Goal: Task Accomplishment & Management: Use online tool/utility

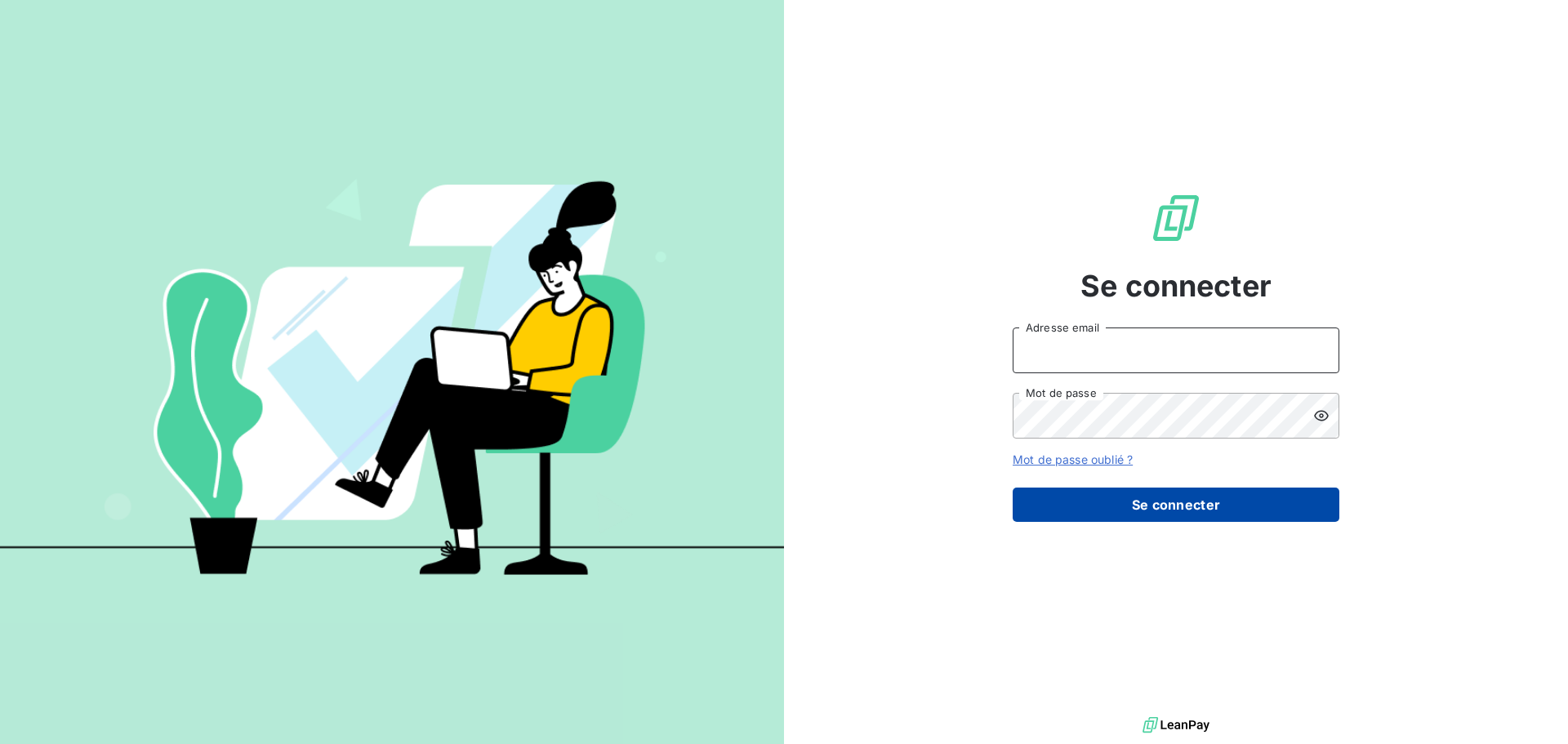
type input "[EMAIL_ADDRESS][DOMAIN_NAME]"
click at [1211, 522] on button "Se connecter" at bounding box center [1176, 505] width 327 height 35
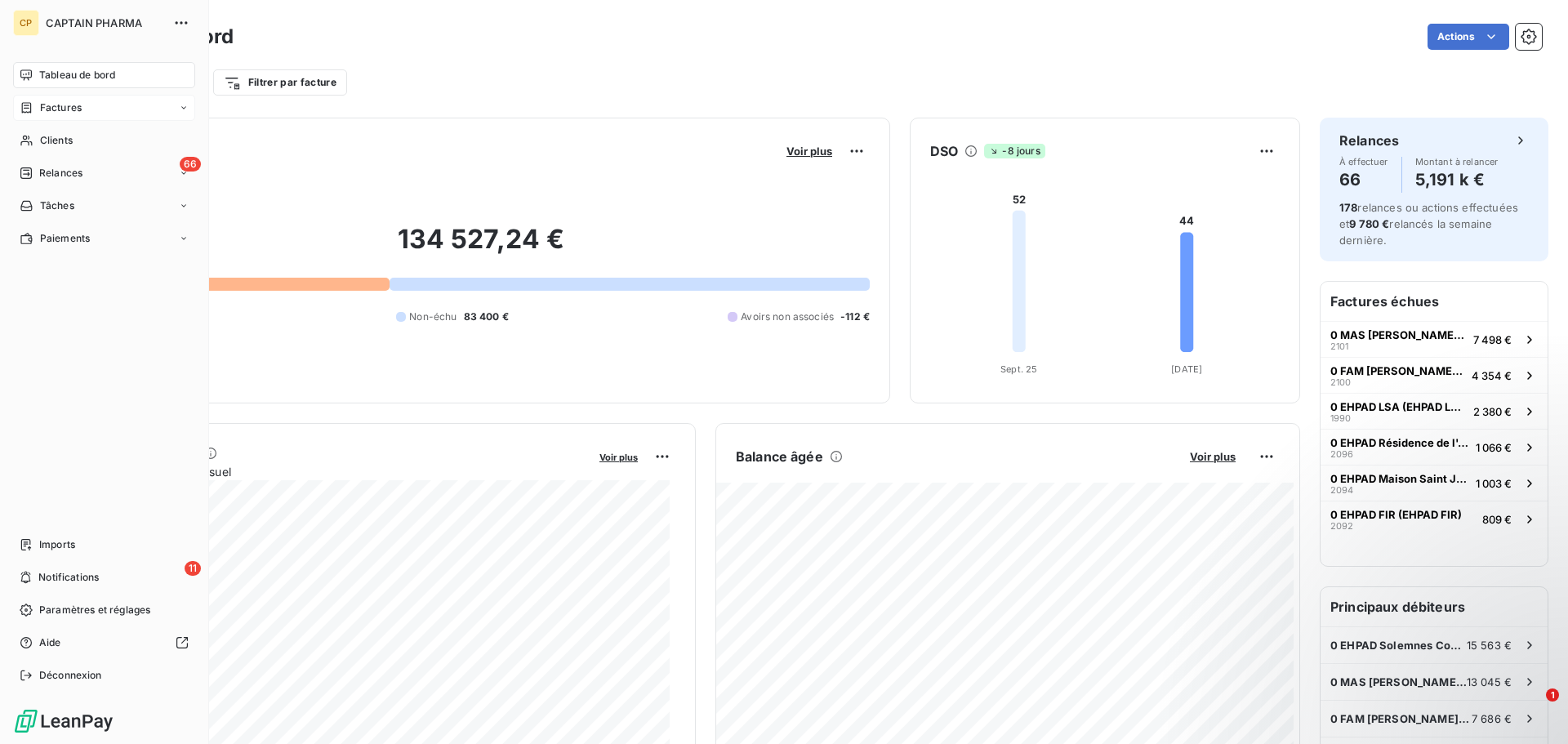
click at [55, 106] on span "Factures" at bounding box center [61, 108] width 42 height 15
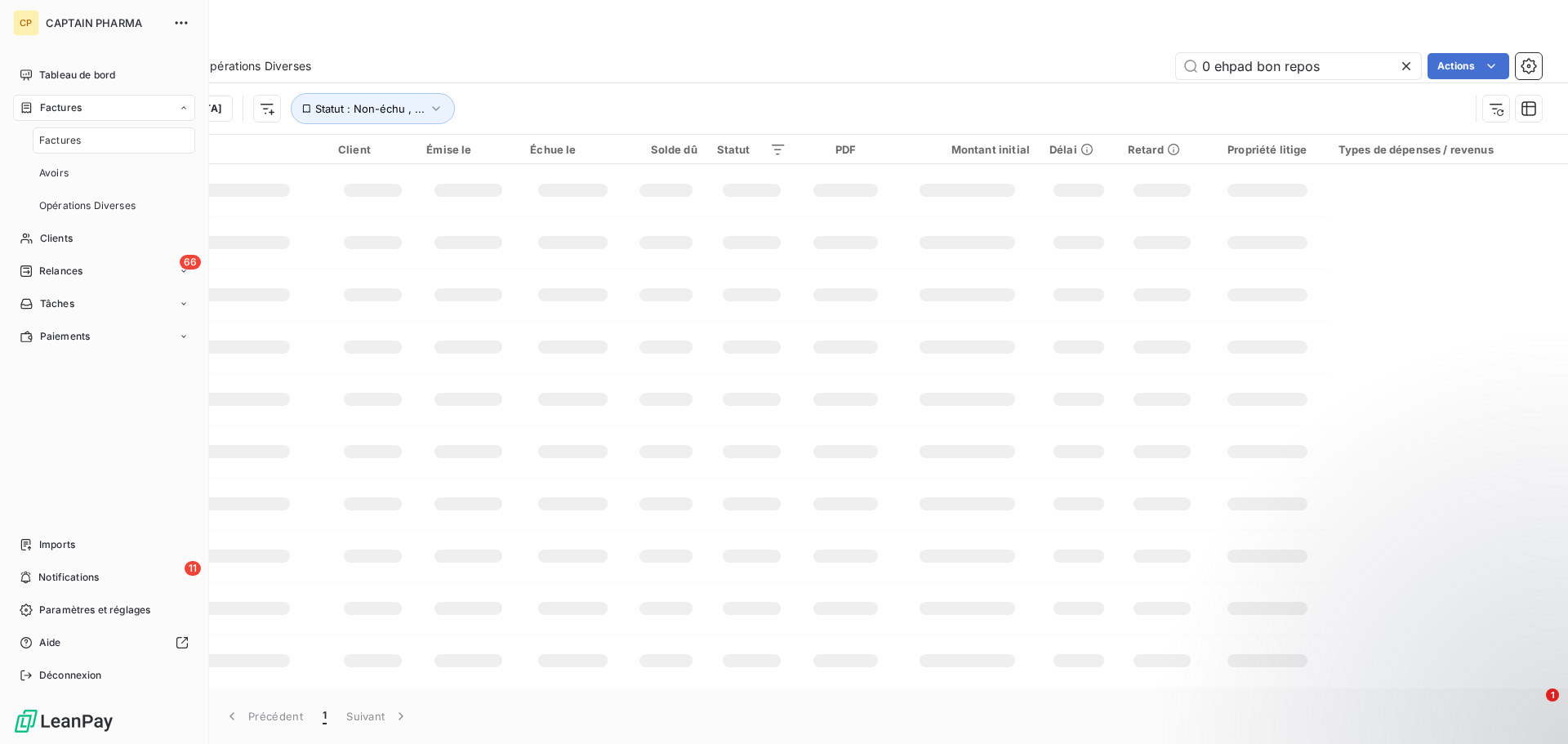
click at [77, 144] on span "Factures" at bounding box center [60, 141] width 42 height 15
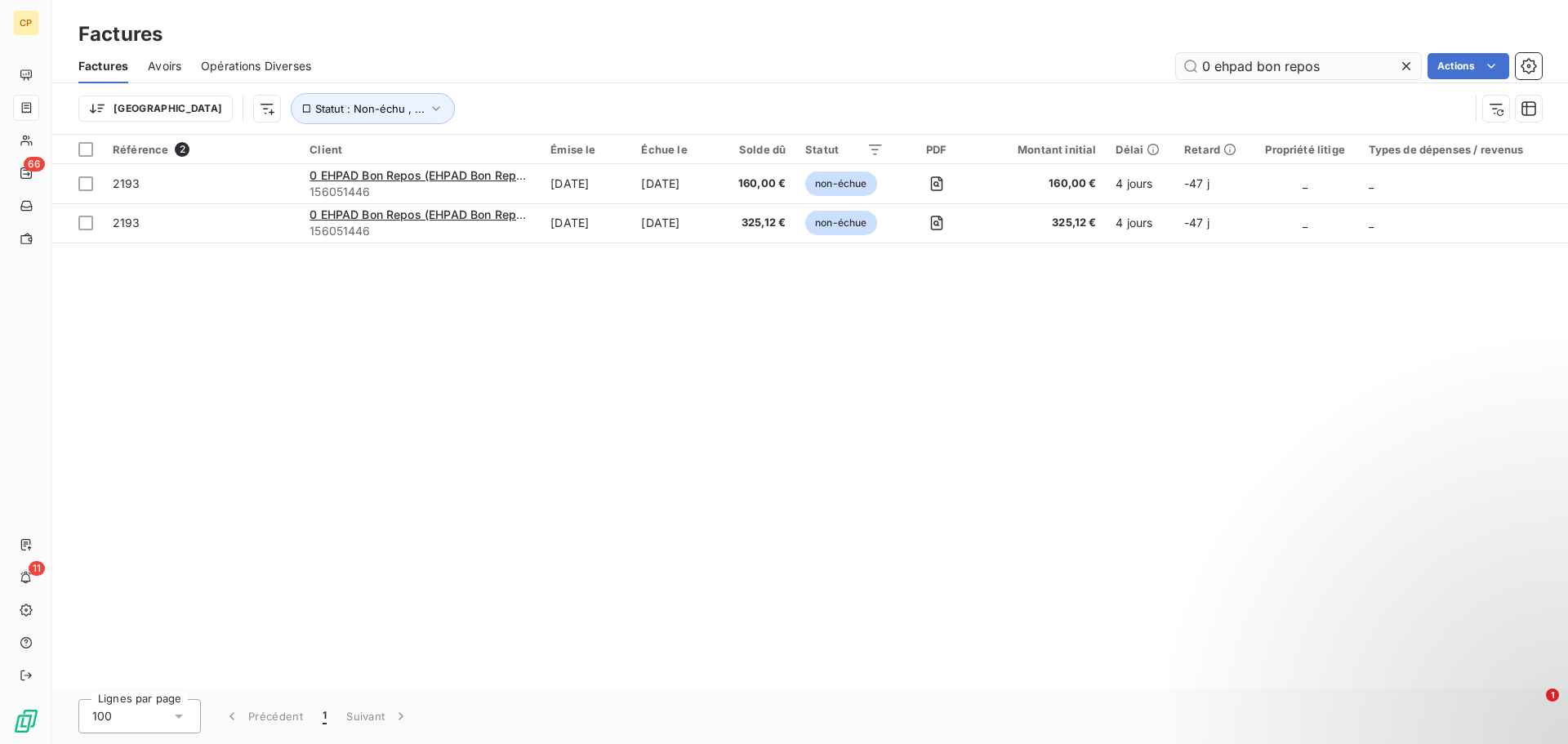
click at [1411, 66] on icon at bounding box center [1406, 66] width 16 height 16
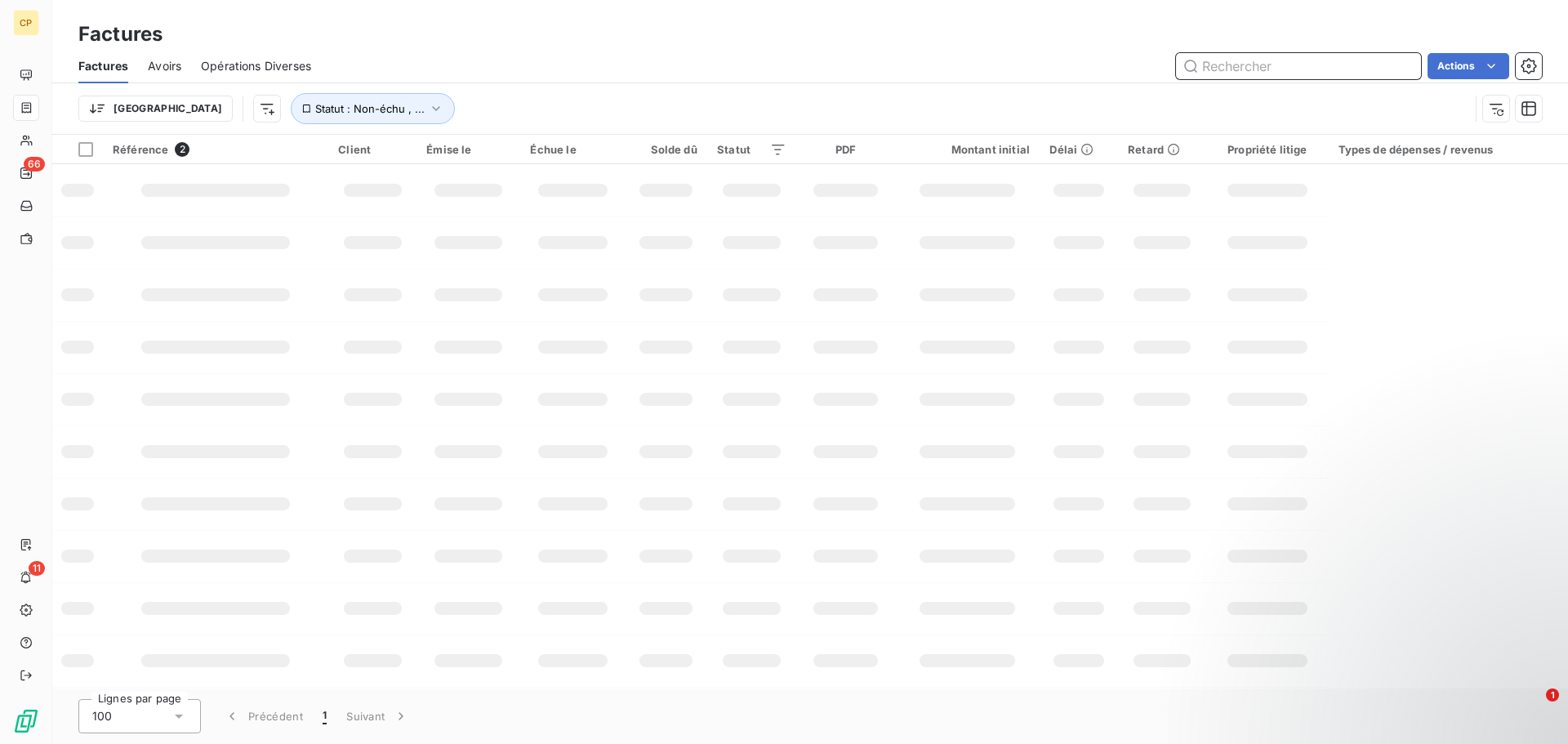
click at [1356, 67] on input "text" at bounding box center [1298, 66] width 245 height 26
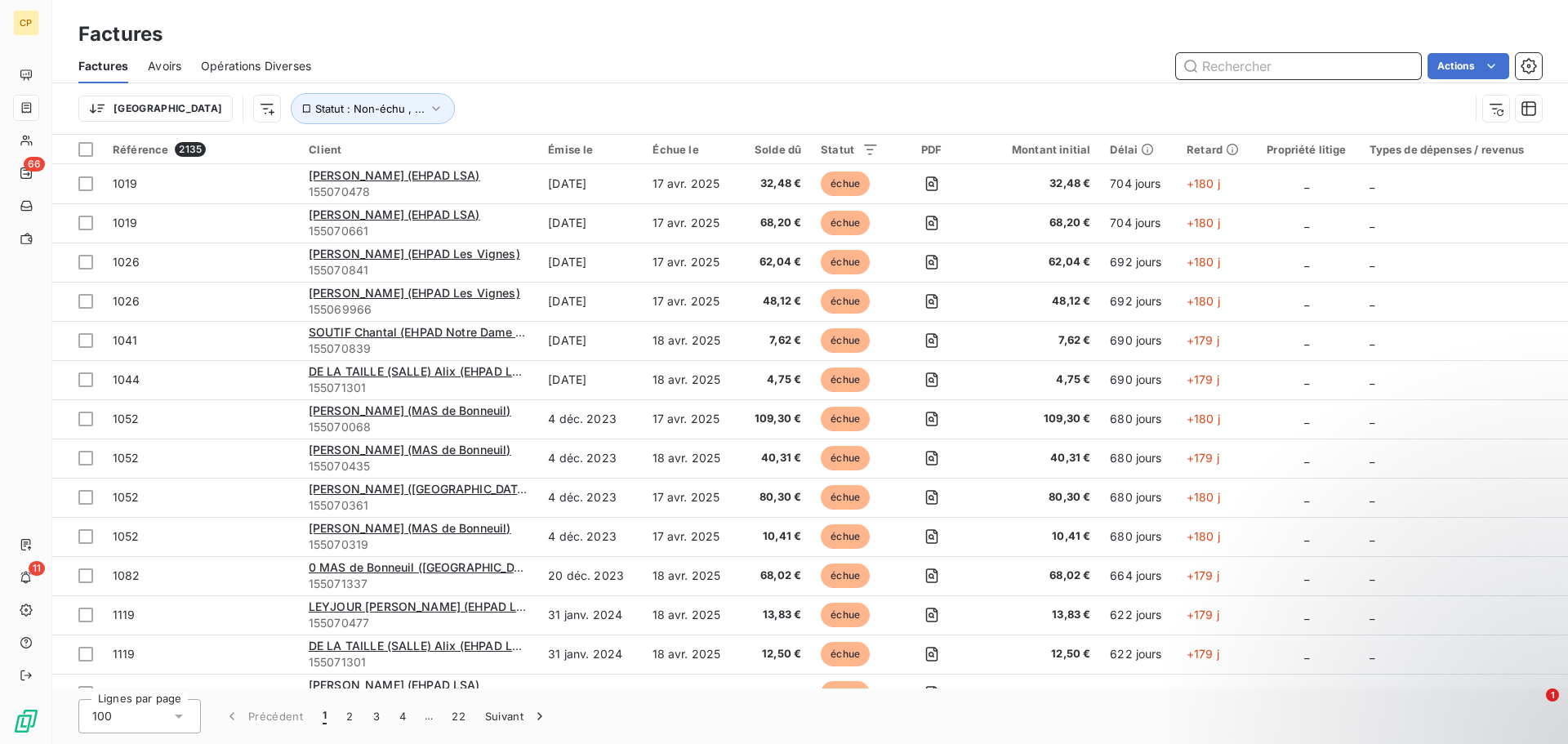
click at [1338, 73] on input "text" at bounding box center [1298, 66] width 245 height 26
type input "142.96"
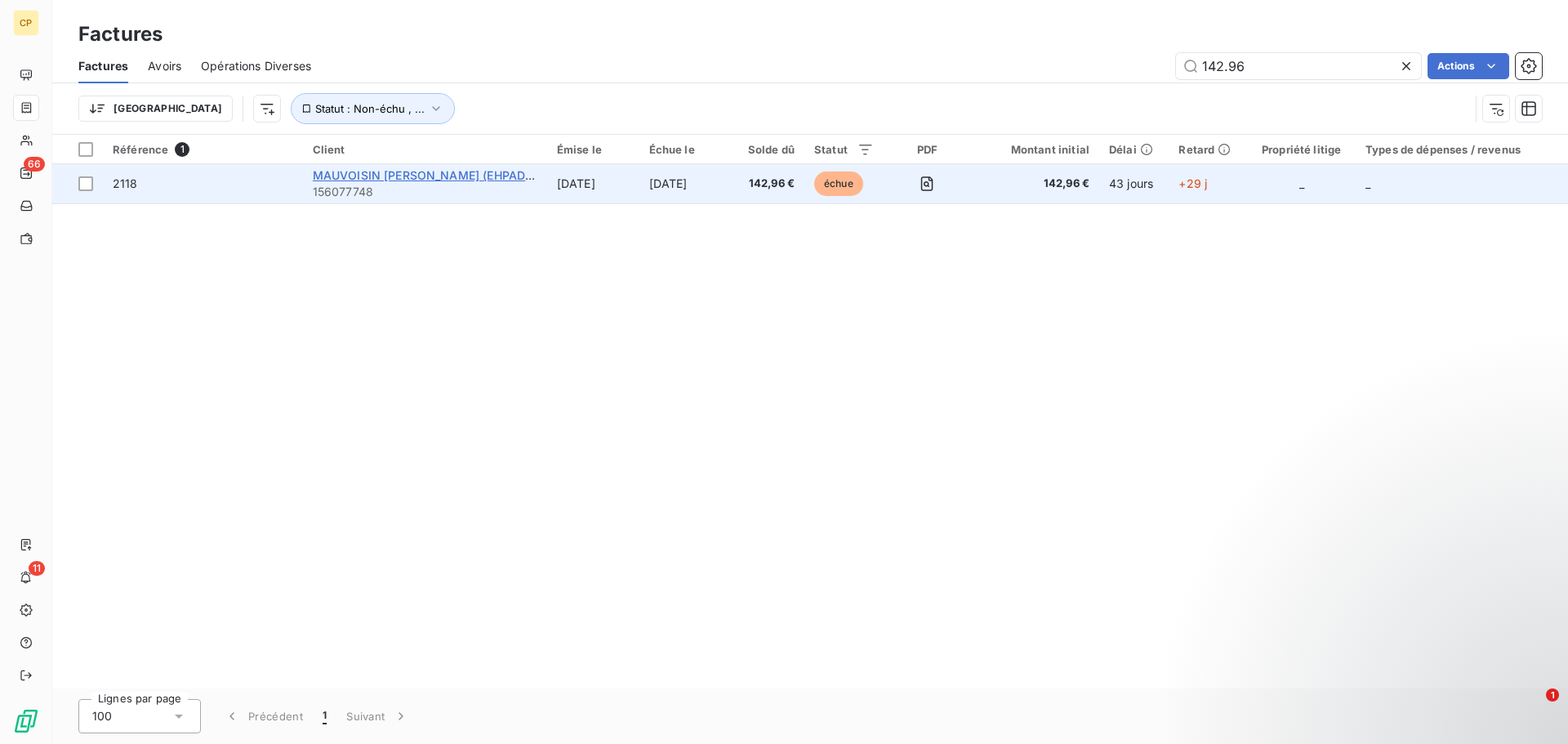
click at [480, 178] on span "MAUVOISIN [PERSON_NAME] (EHPAD [PERSON_NAME])" at bounding box center [471, 175] width 316 height 14
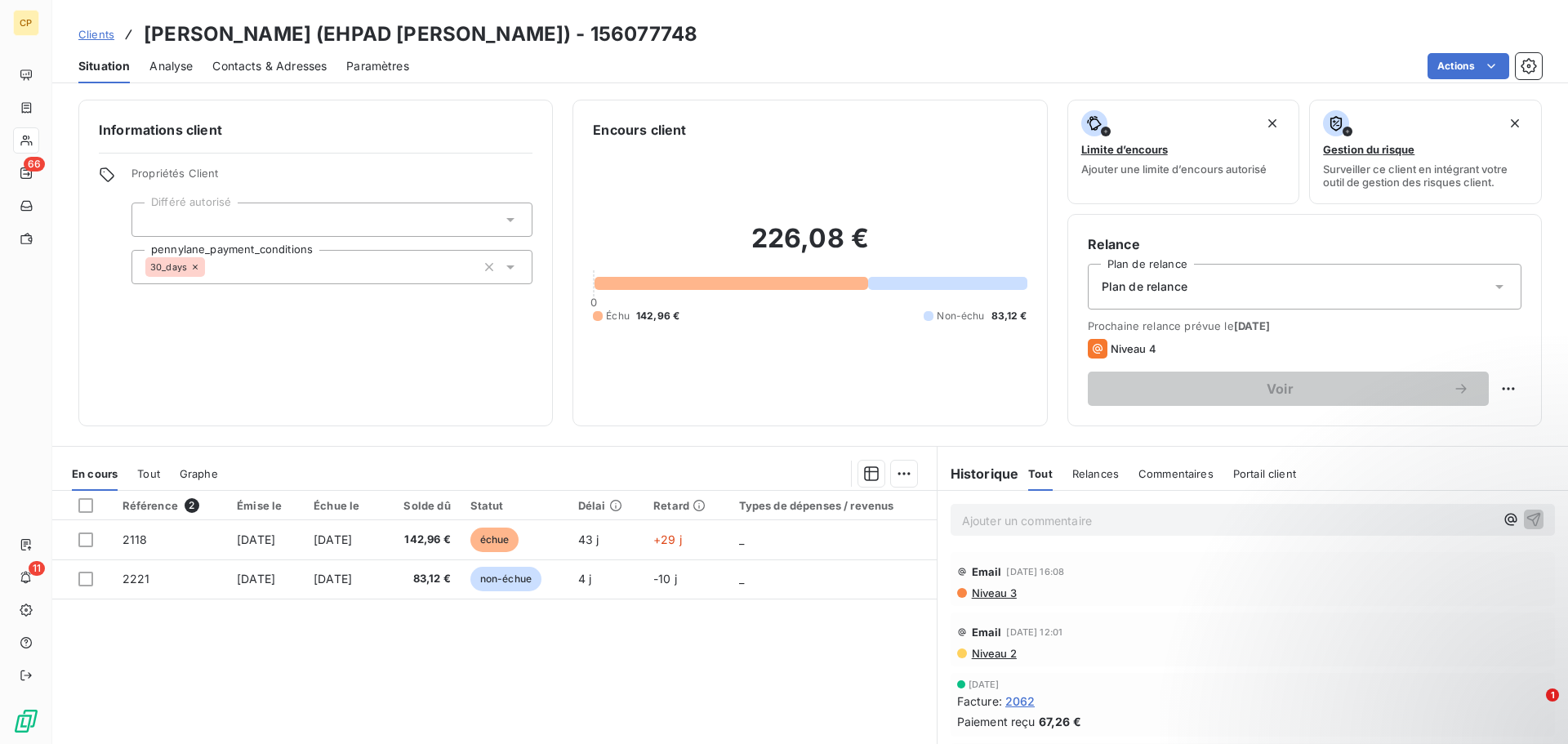
click at [251, 69] on span "Contacts & Adresses" at bounding box center [270, 66] width 115 height 16
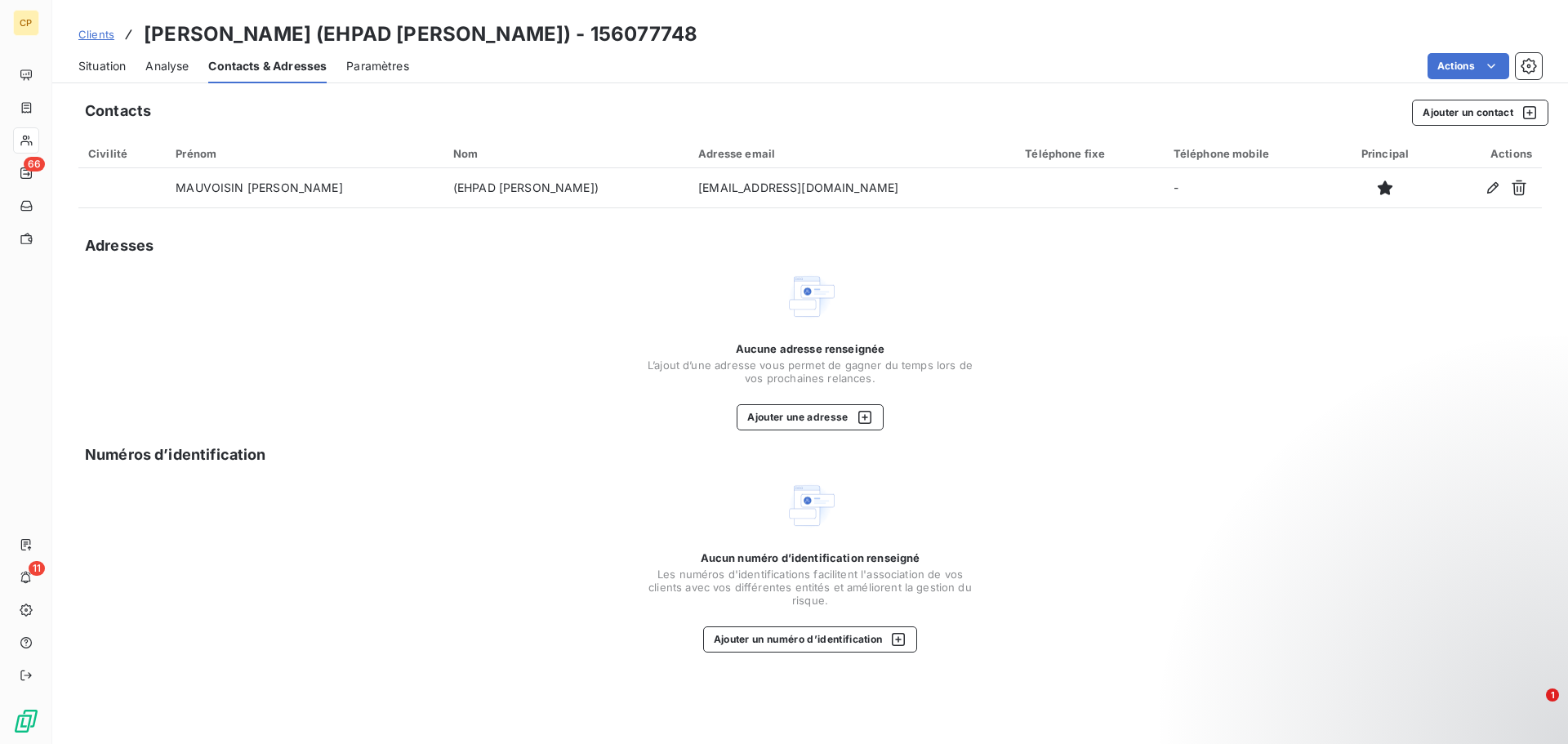
click at [98, 67] on span "Situation" at bounding box center [101, 66] width 47 height 16
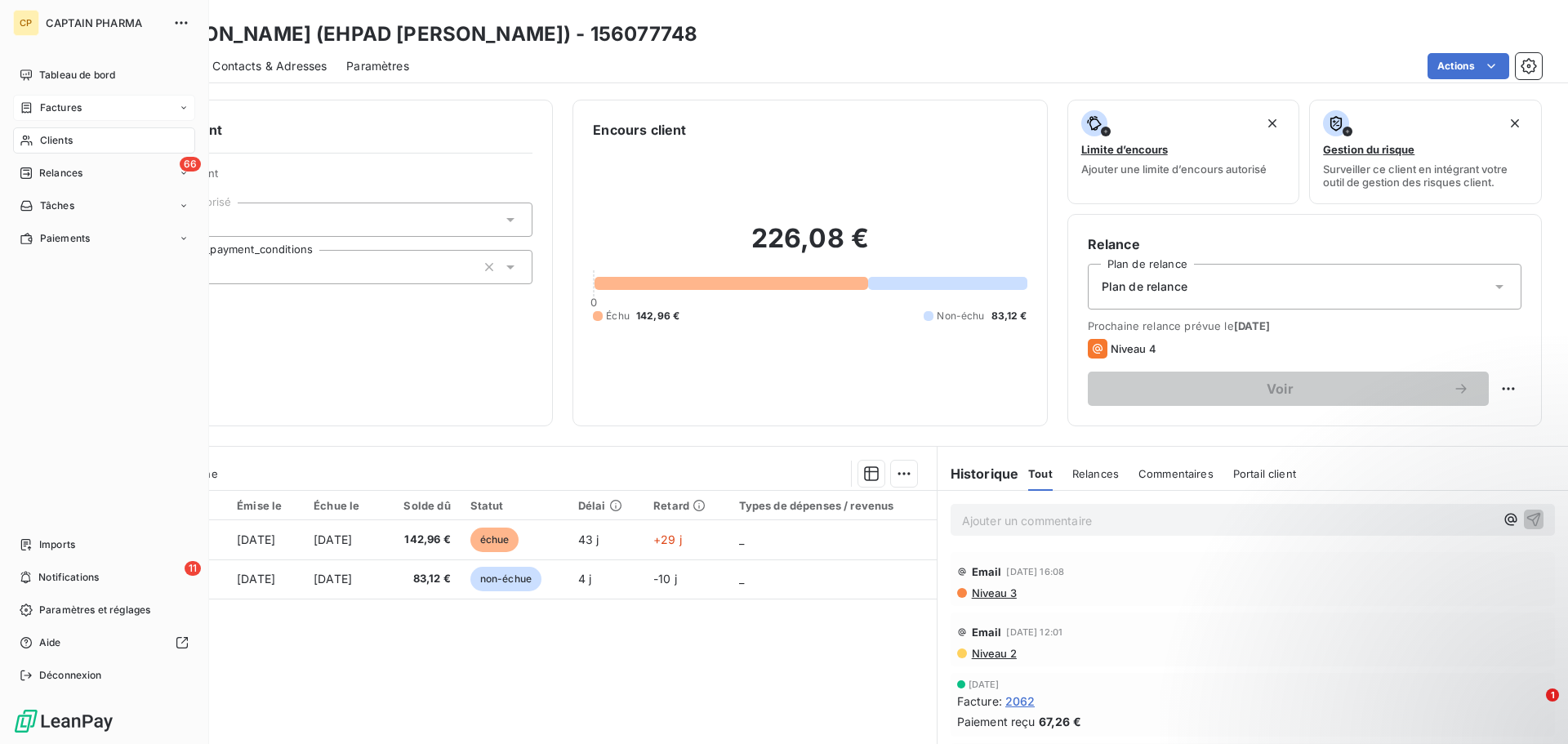
click at [64, 107] on span "Factures" at bounding box center [61, 108] width 42 height 15
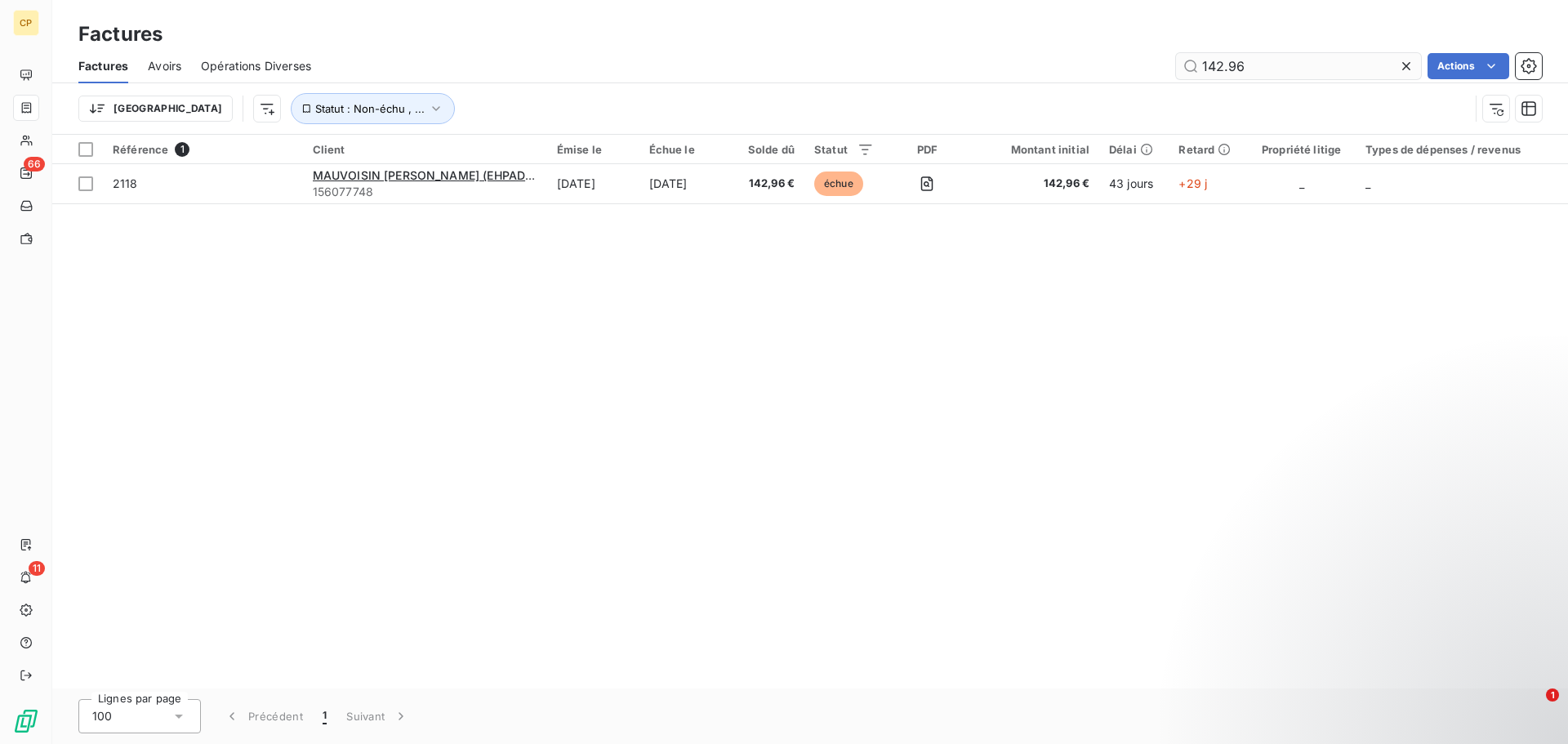
click at [1265, 63] on input "142.96" at bounding box center [1298, 66] width 245 height 26
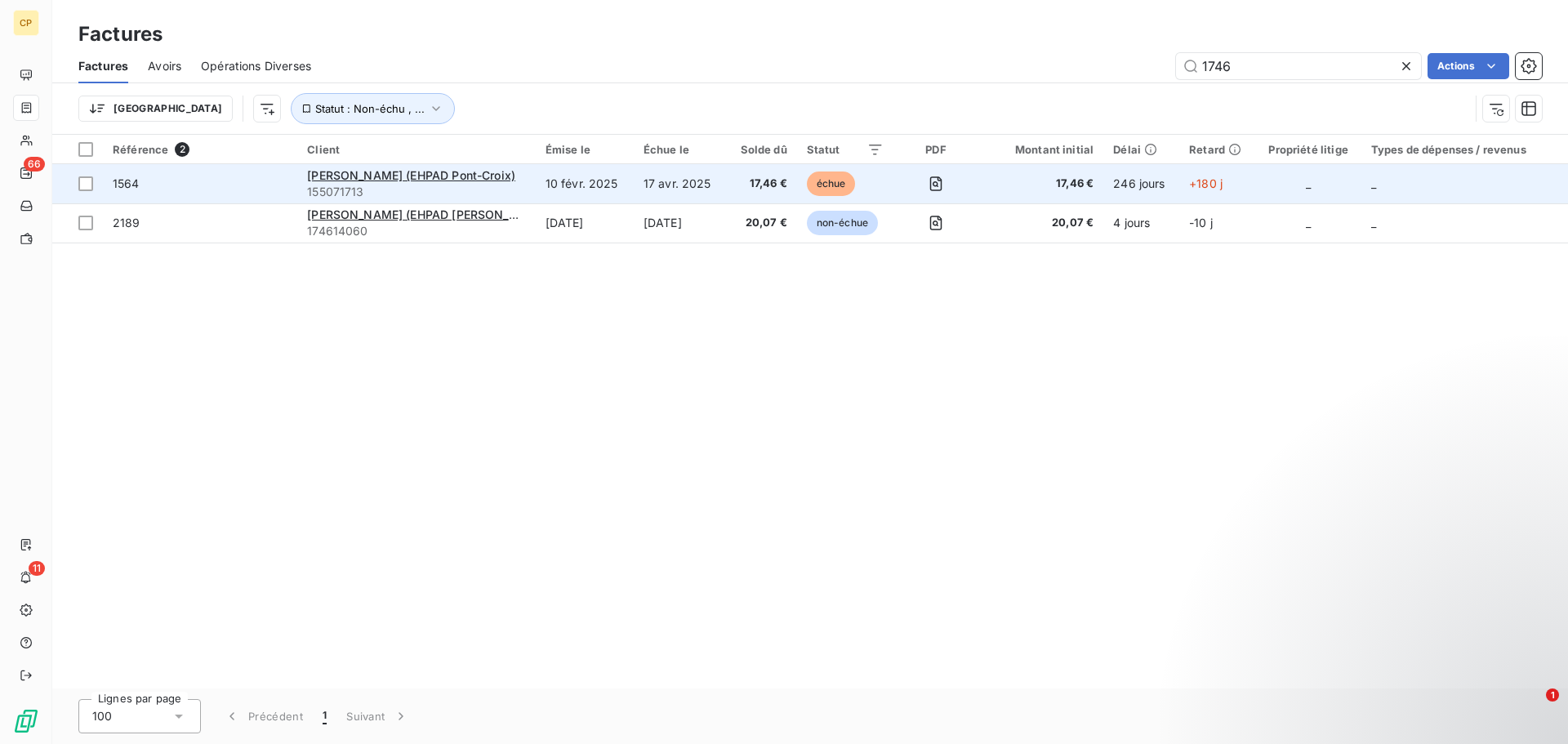
type input "1746"
